Goal: Information Seeking & Learning: Learn about a topic

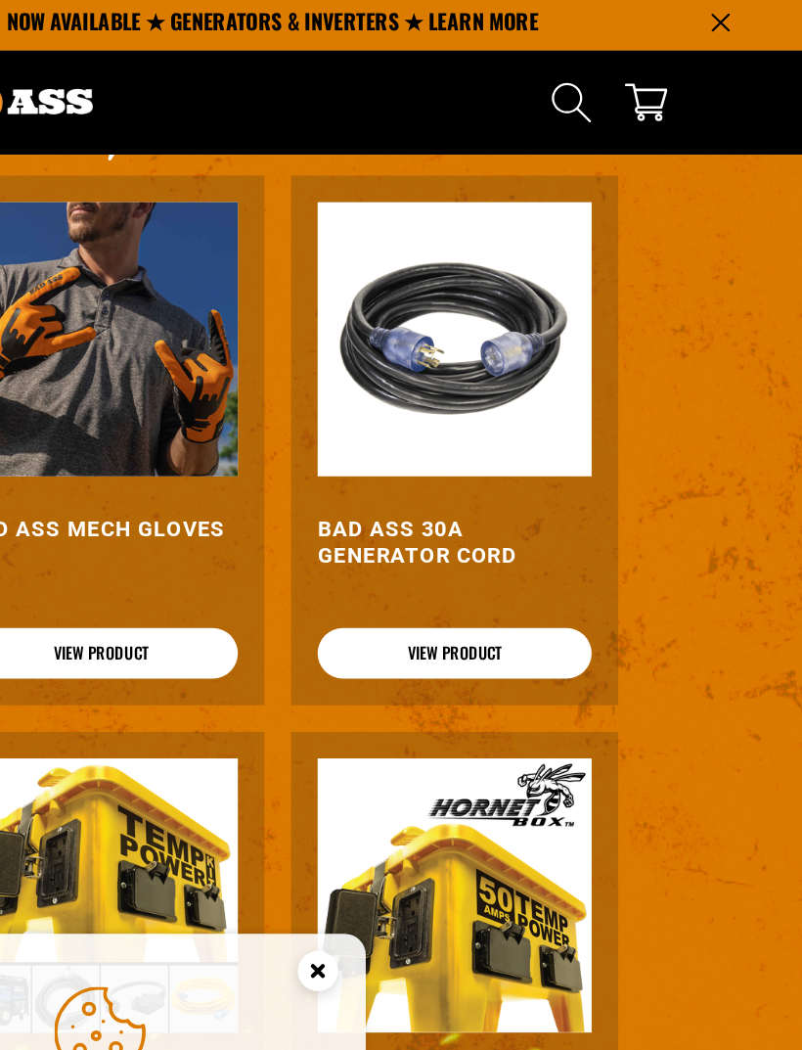
scroll to position [1376, 0]
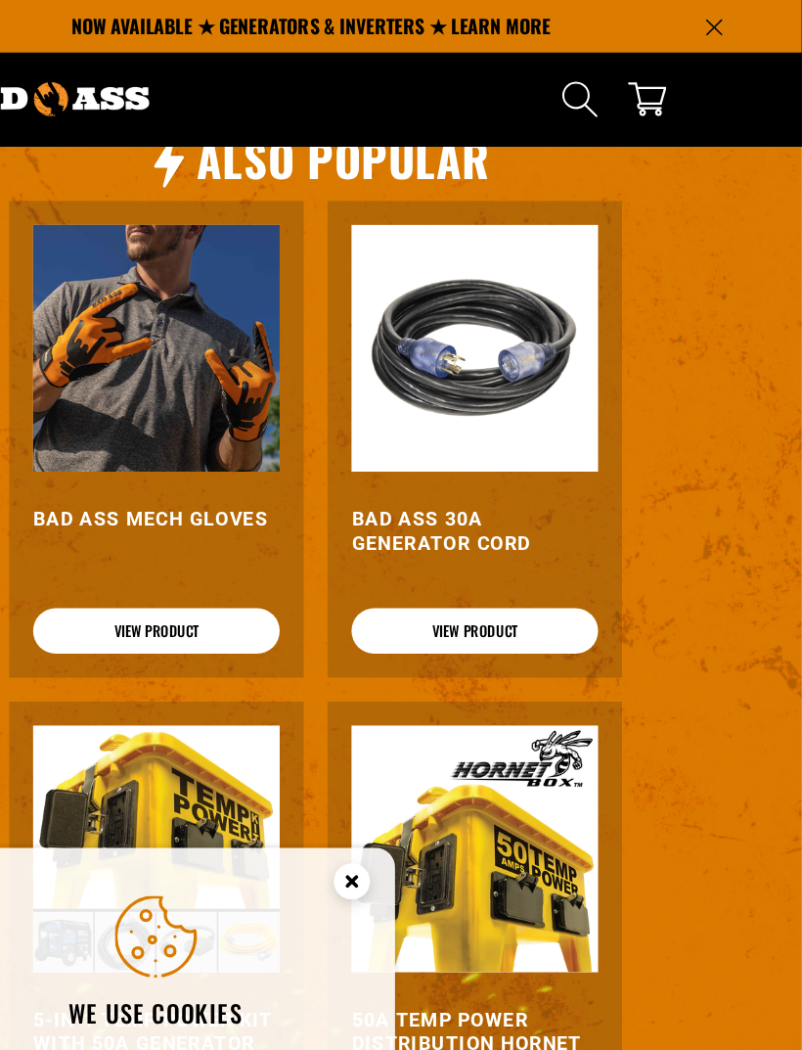
click at [441, 497] on link "View Product" at bounding box center [535, 515] width 202 height 37
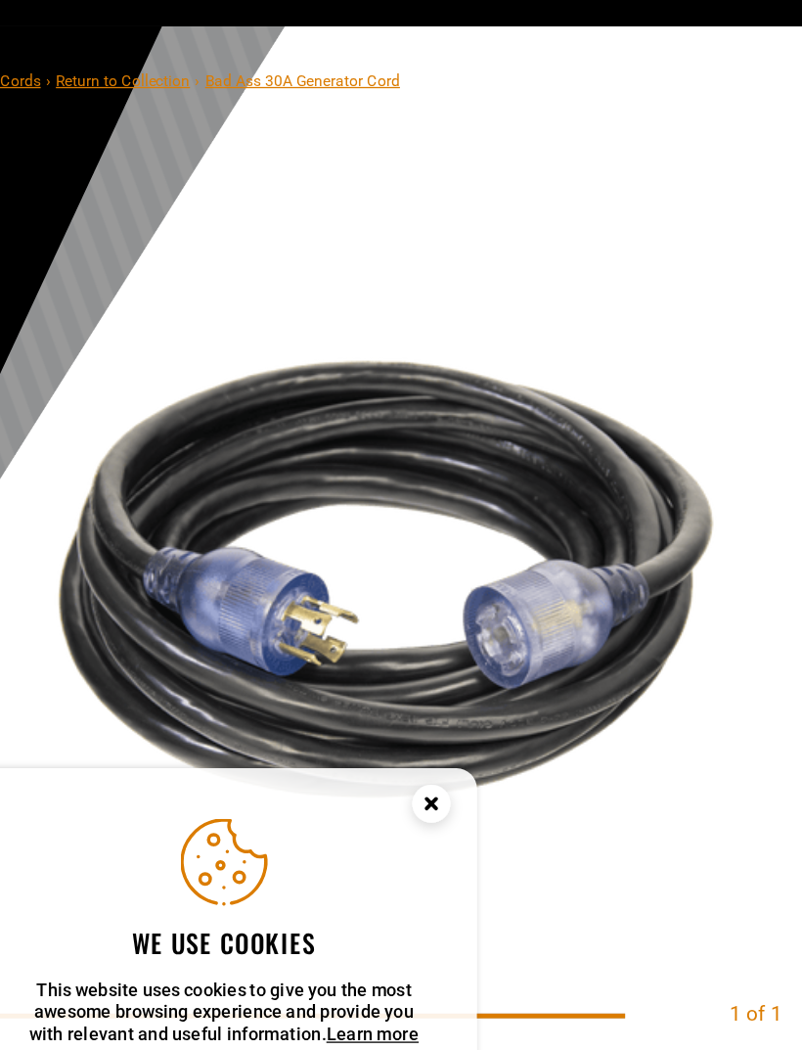
click at [420, 705] on circle "Close this option" at bounding box center [434, 719] width 29 height 29
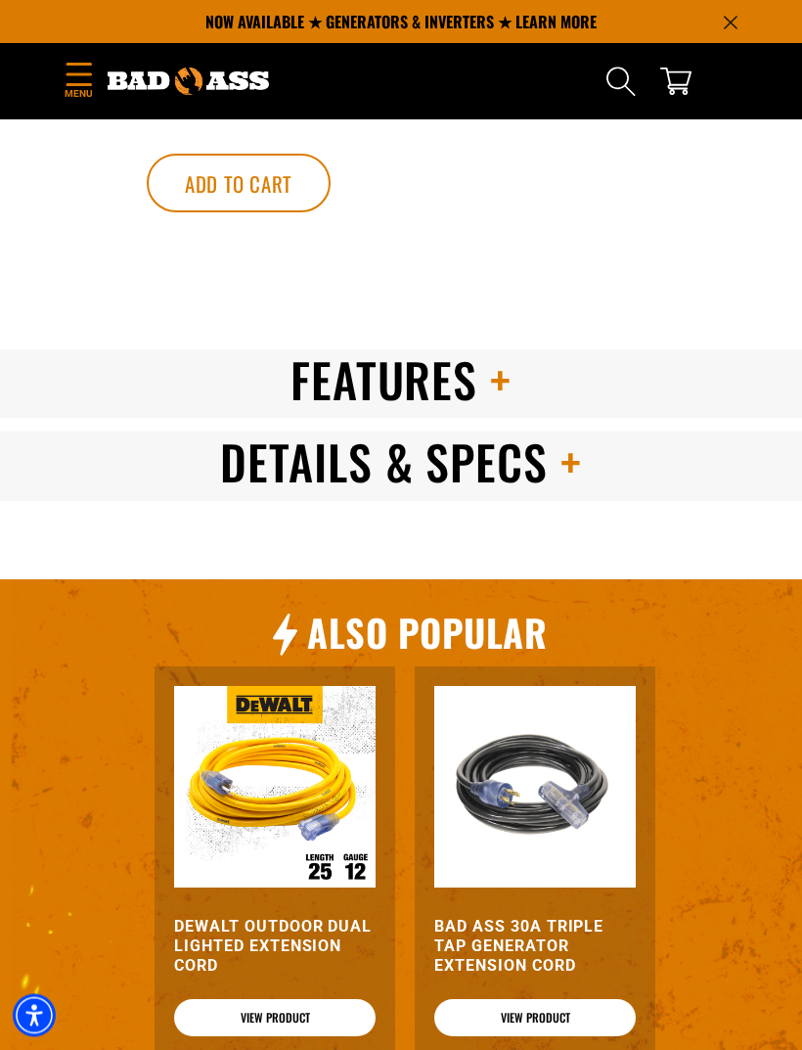
scroll to position [1680, 0]
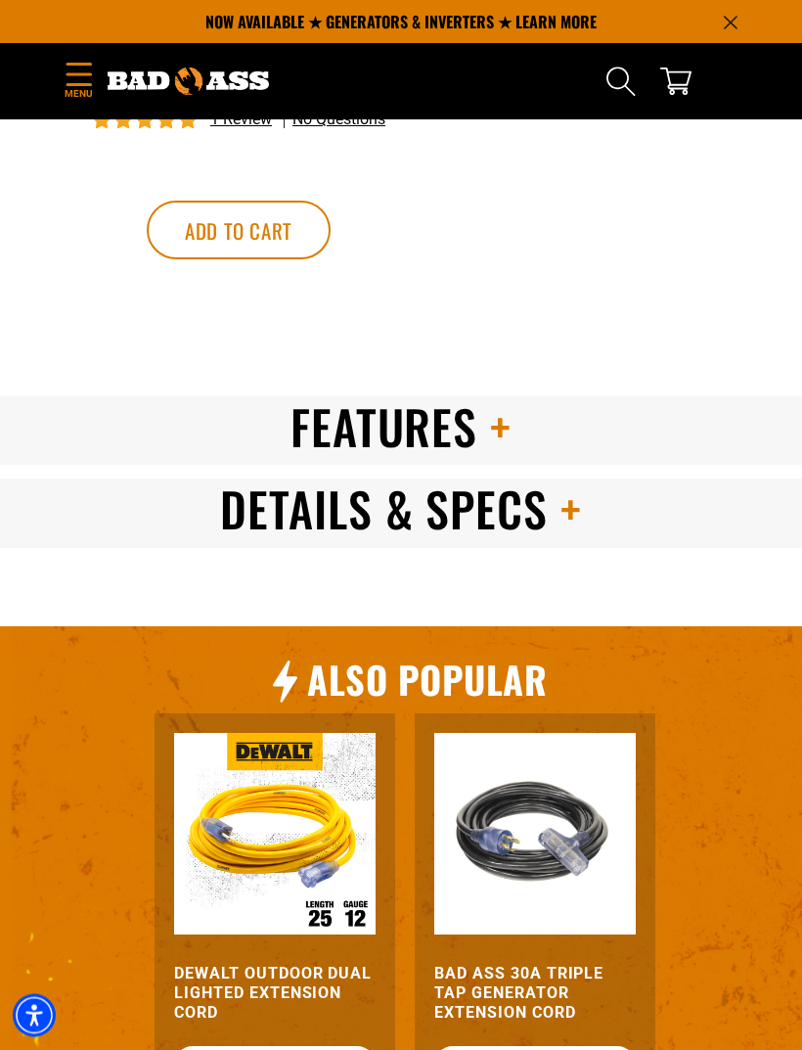
click at [206, 510] on h2 "Details & Specs" at bounding box center [401, 509] width 802 height 61
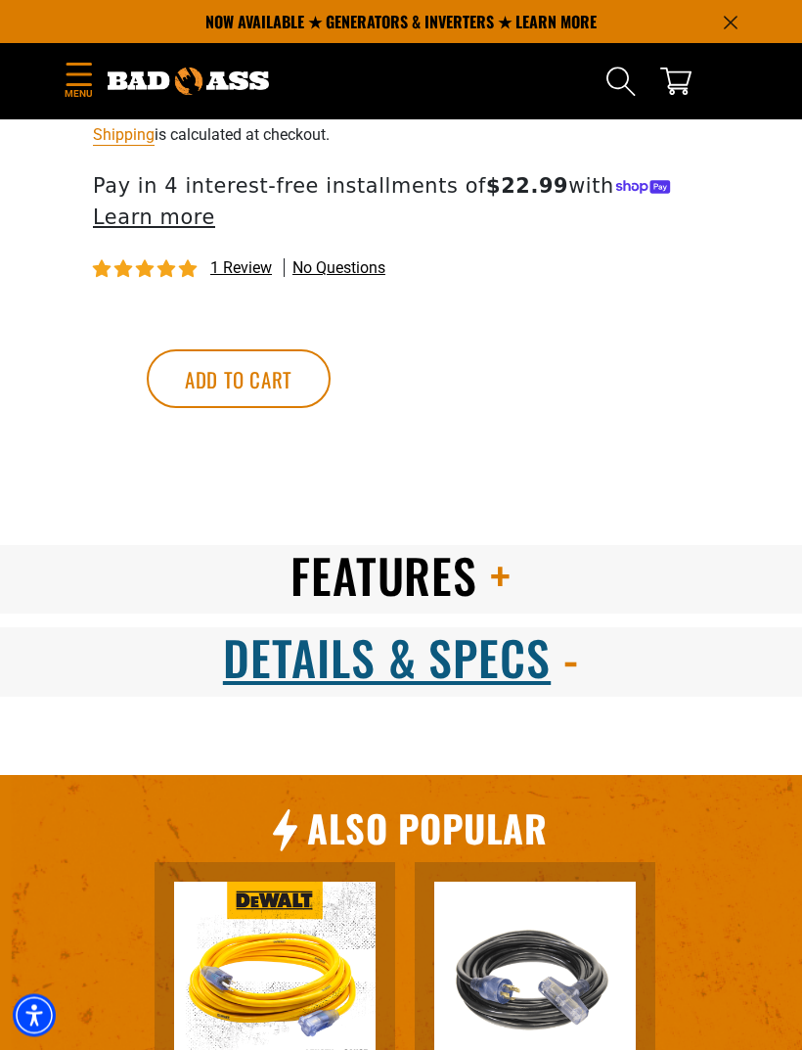
scroll to position [1524, 0]
